Goal: Find specific page/section: Find specific page/section

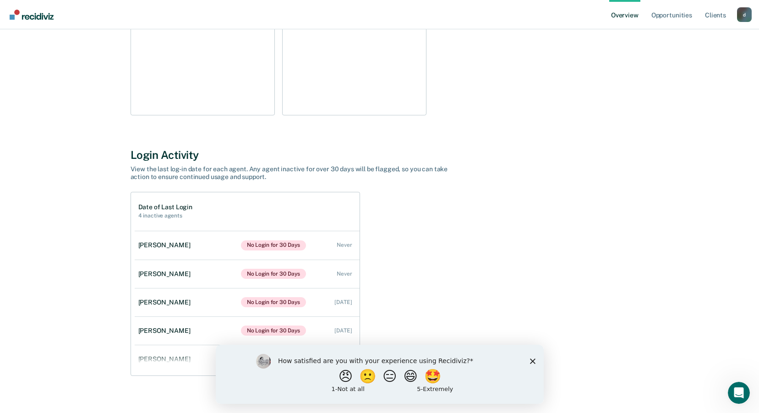
scroll to position [214, 0]
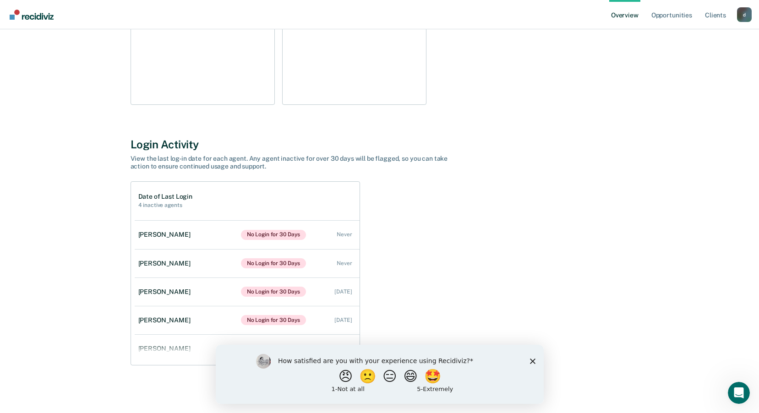
click at [535, 359] on div "How satisfied are you with your experience using Recidiviz? 😠 🙁 😑 😄 🤩 1 - Not a…" at bounding box center [379, 373] width 328 height 59
click at [532, 360] on polygon "Close survey" at bounding box center [531, 360] width 5 height 5
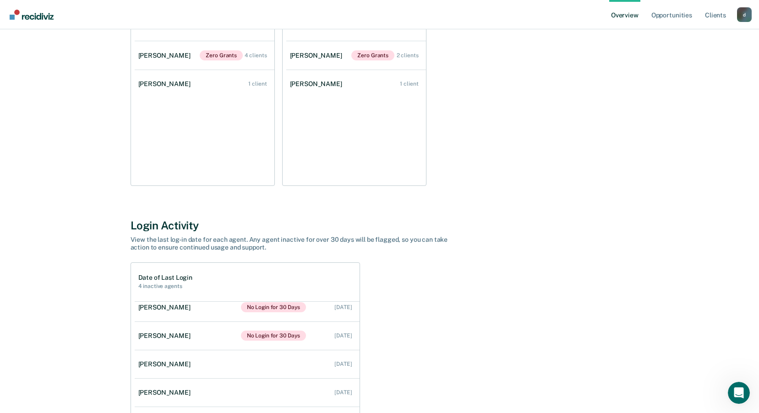
scroll to position [123, 0]
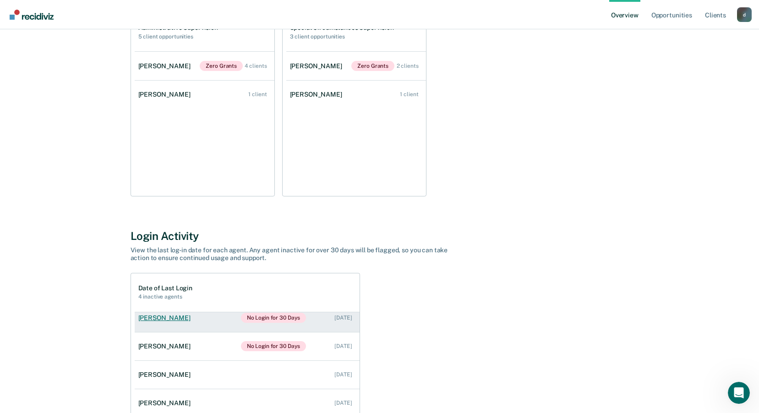
click at [158, 316] on div "[PERSON_NAME]" at bounding box center [166, 318] width 56 height 8
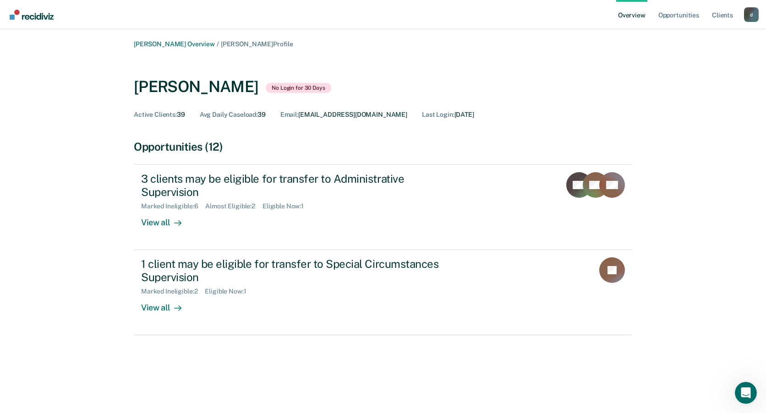
drag, startPoint x: 63, startPoint y: 123, endPoint x: 69, endPoint y: 124, distance: 5.7
click at [64, 123] on div "[PERSON_NAME] Overview / [PERSON_NAME] Profile [PERSON_NAME] No Login for 30 Da…" at bounding box center [383, 211] width 744 height 343
click at [718, 15] on link "Client s" at bounding box center [722, 14] width 25 height 29
